Goal: Information Seeking & Learning: Learn about a topic

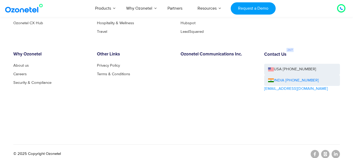
scroll to position [2911, 0]
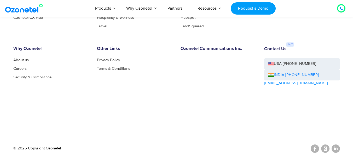
click at [37, 11] on img at bounding box center [25, 8] width 42 height 9
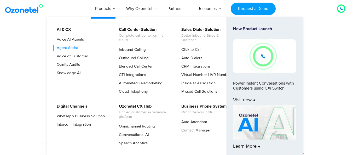
click at [74, 50] on link "Agent Assist" at bounding box center [65, 48] width 25 height 6
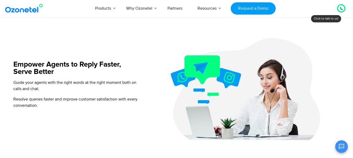
scroll to position [366, 0]
